Goal: Task Accomplishment & Management: Manage account settings

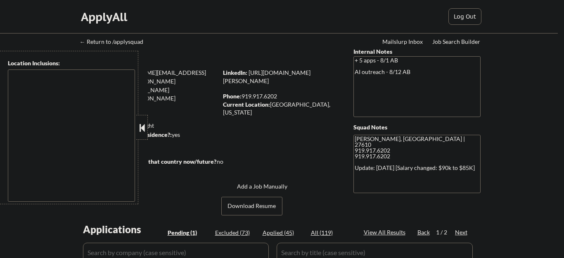
select select ""pending""
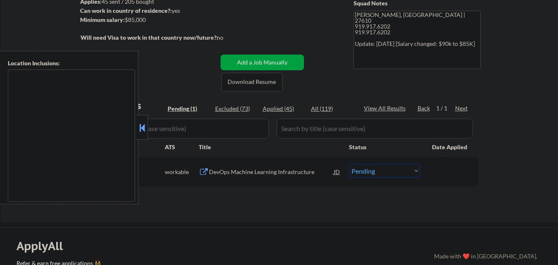
scroll to position [124, 0]
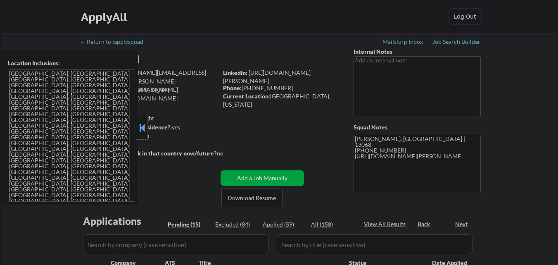
select select ""pending""
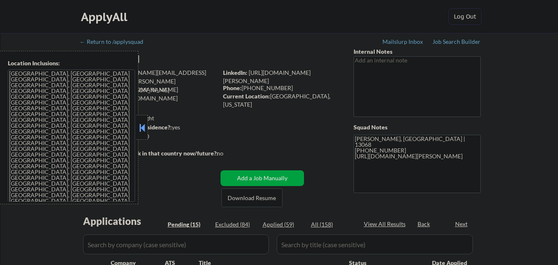
select select ""pending""
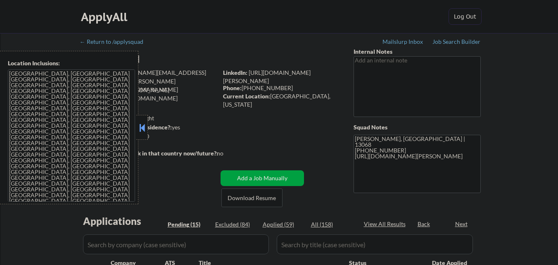
select select ""pending""
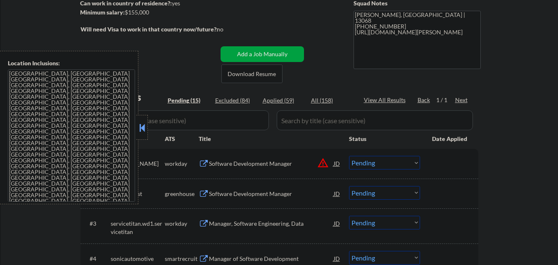
click at [139, 127] on button at bounding box center [142, 127] width 9 height 12
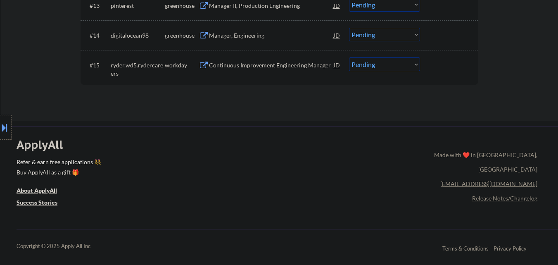
scroll to position [579, 0]
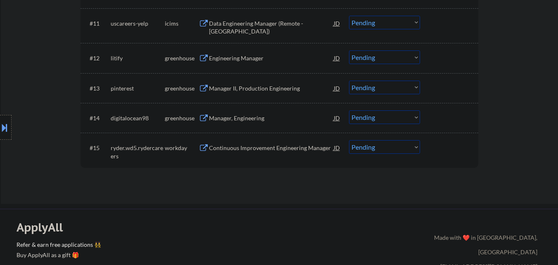
click at [244, 116] on div "Manager, Engineering" at bounding box center [271, 118] width 125 height 8
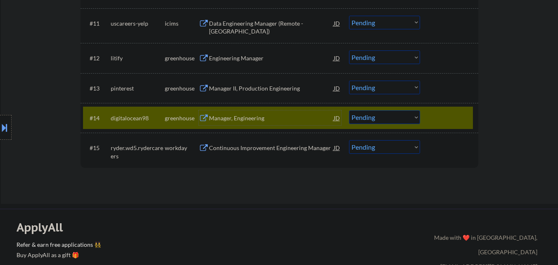
click at [374, 117] on select "Choose an option... Pending Applied Excluded (Questions) Excluded (Expired) Exc…" at bounding box center [384, 117] width 71 height 14
click at [349, 110] on select "Choose an option... Pending Applied Excluded (Questions) Excluded (Expired) Exc…" at bounding box center [384, 117] width 71 height 14
click at [453, 112] on div at bounding box center [450, 117] width 36 height 15
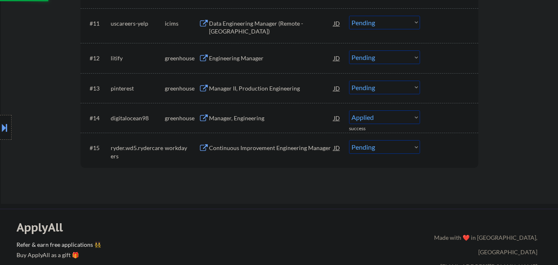
select select ""pending""
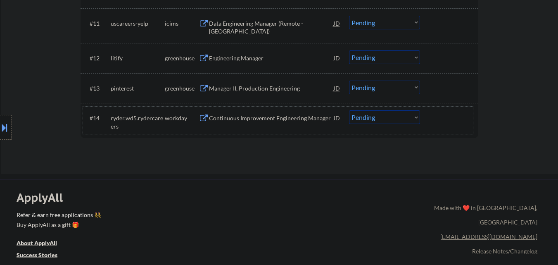
click at [260, 88] on div "Manager II, Production Engineering" at bounding box center [271, 88] width 125 height 8
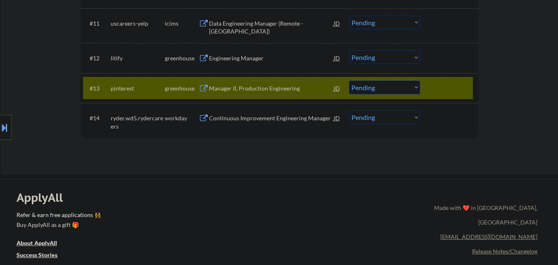
click at [385, 91] on select "Choose an option... Pending Applied Excluded (Questions) Excluded (Expired) Exc…" at bounding box center [384, 88] width 71 height 14
click at [349, 81] on select "Choose an option... Pending Applied Excluded (Questions) Excluded (Expired) Exc…" at bounding box center [384, 88] width 71 height 14
click at [441, 93] on div at bounding box center [450, 88] width 36 height 15
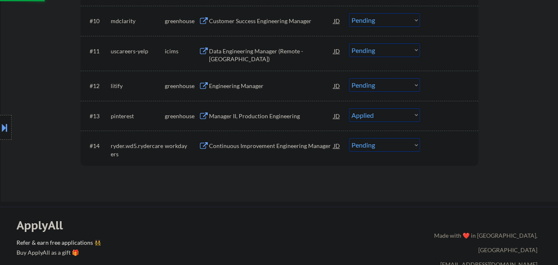
scroll to position [537, 0]
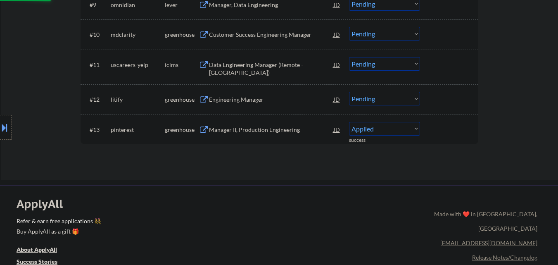
select select ""pending""
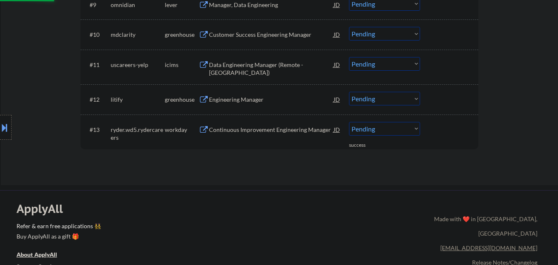
click at [266, 100] on div "Engineering Manager" at bounding box center [271, 99] width 125 height 8
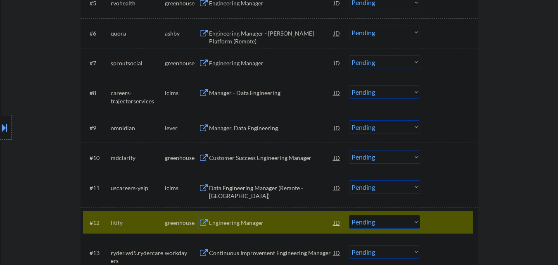
scroll to position [496, 0]
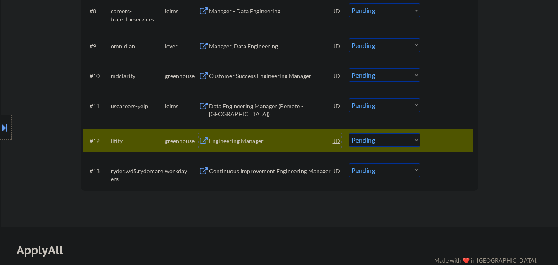
click at [386, 138] on select "Choose an option... Pending Applied Excluded (Questions) Excluded (Expired) Exc…" at bounding box center [384, 140] width 71 height 14
click at [349, 133] on select "Choose an option... Pending Applied Excluded (Questions) Excluded (Expired) Exc…" at bounding box center [384, 140] width 71 height 14
click at [458, 144] on div at bounding box center [450, 140] width 36 height 15
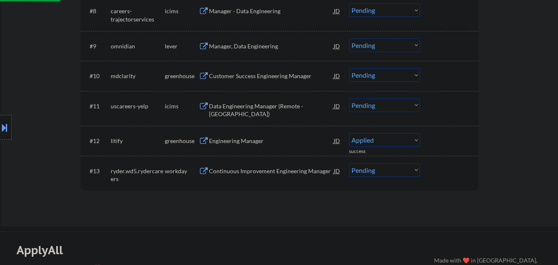
select select ""pending""
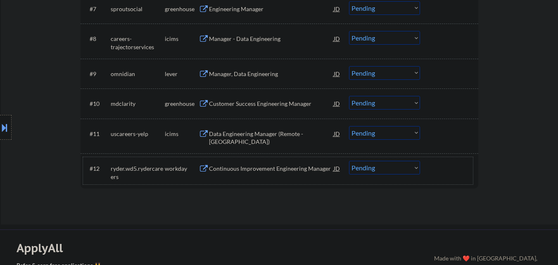
scroll to position [455, 0]
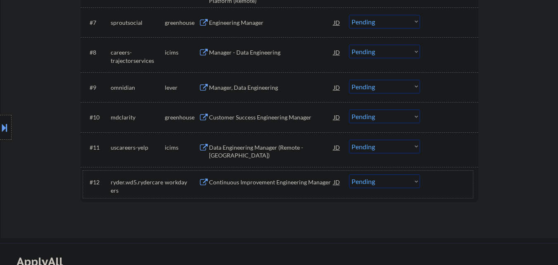
click at [267, 118] on div "Customer Success Engineering Manager" at bounding box center [271, 117] width 125 height 8
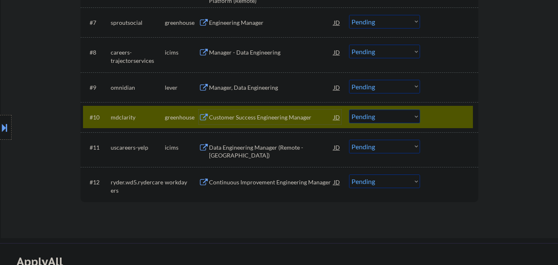
click at [407, 112] on select "Choose an option... Pending Applied Excluded (Questions) Excluded (Expired) Exc…" at bounding box center [384, 117] width 71 height 14
click at [349, 110] on select "Choose an option... Pending Applied Excluded (Questions) Excluded (Expired) Exc…" at bounding box center [384, 117] width 71 height 14
click at [443, 116] on div at bounding box center [450, 117] width 36 height 15
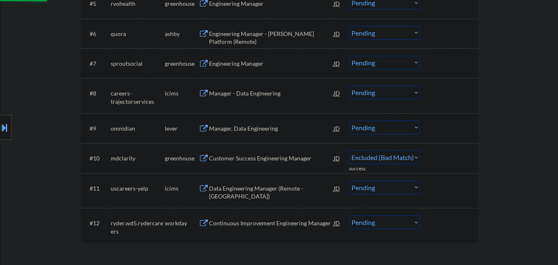
scroll to position [413, 0]
select select ""pending""
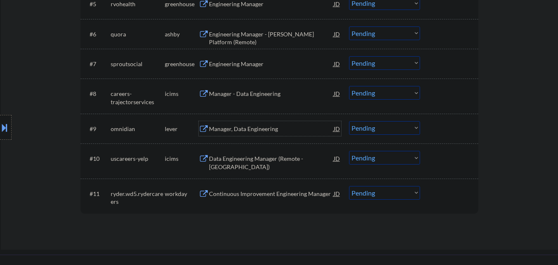
click at [261, 131] on div "Manager, Data Engineering" at bounding box center [271, 129] width 125 height 8
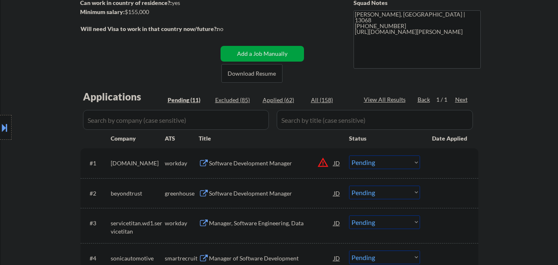
scroll to position [124, 0]
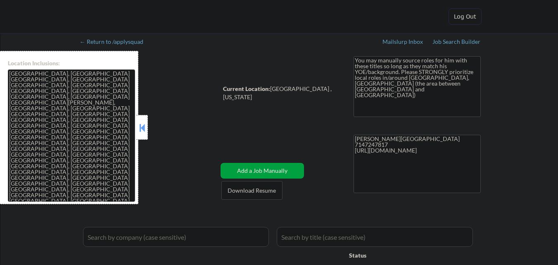
select select ""applied""
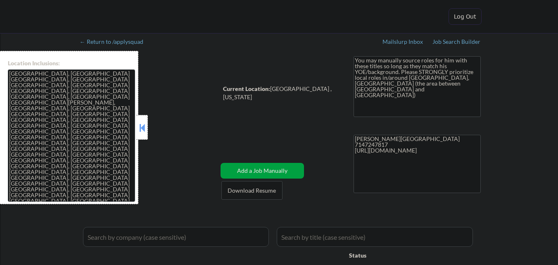
select select ""applied""
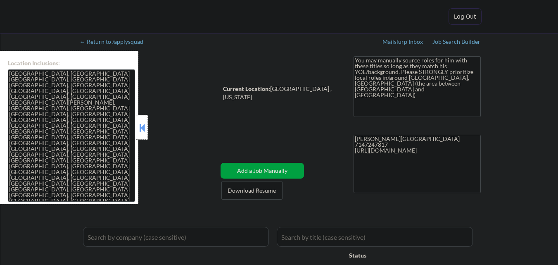
select select ""applied""
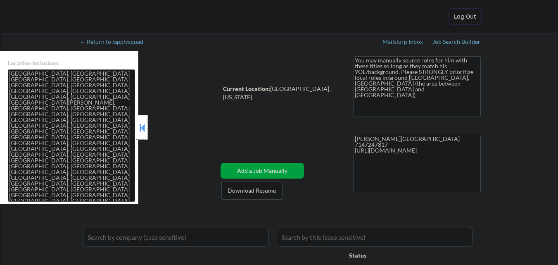
select select ""pending""
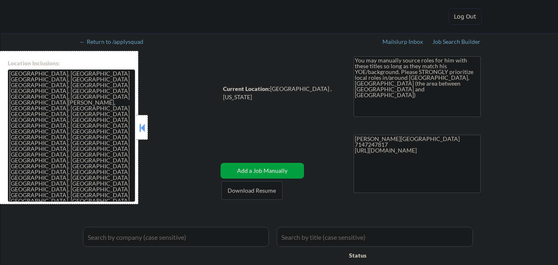
select select ""pending""
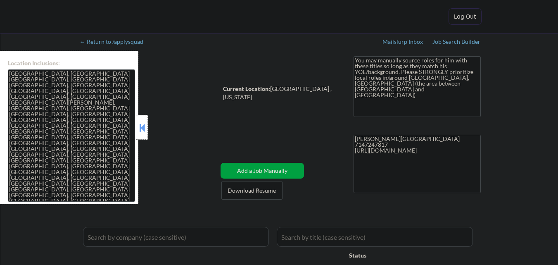
select select ""pending""
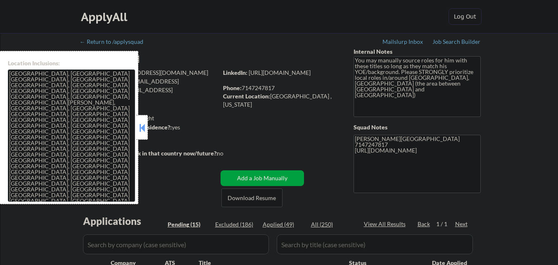
click at [138, 123] on button at bounding box center [142, 127] width 9 height 12
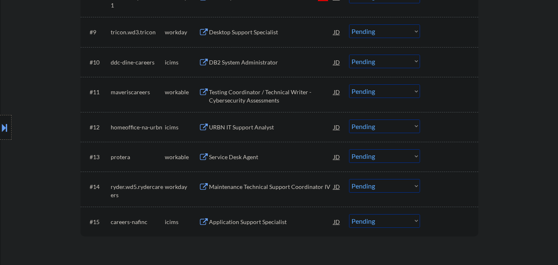
scroll to position [620, 0]
